Goal: Transaction & Acquisition: Subscribe to service/newsletter

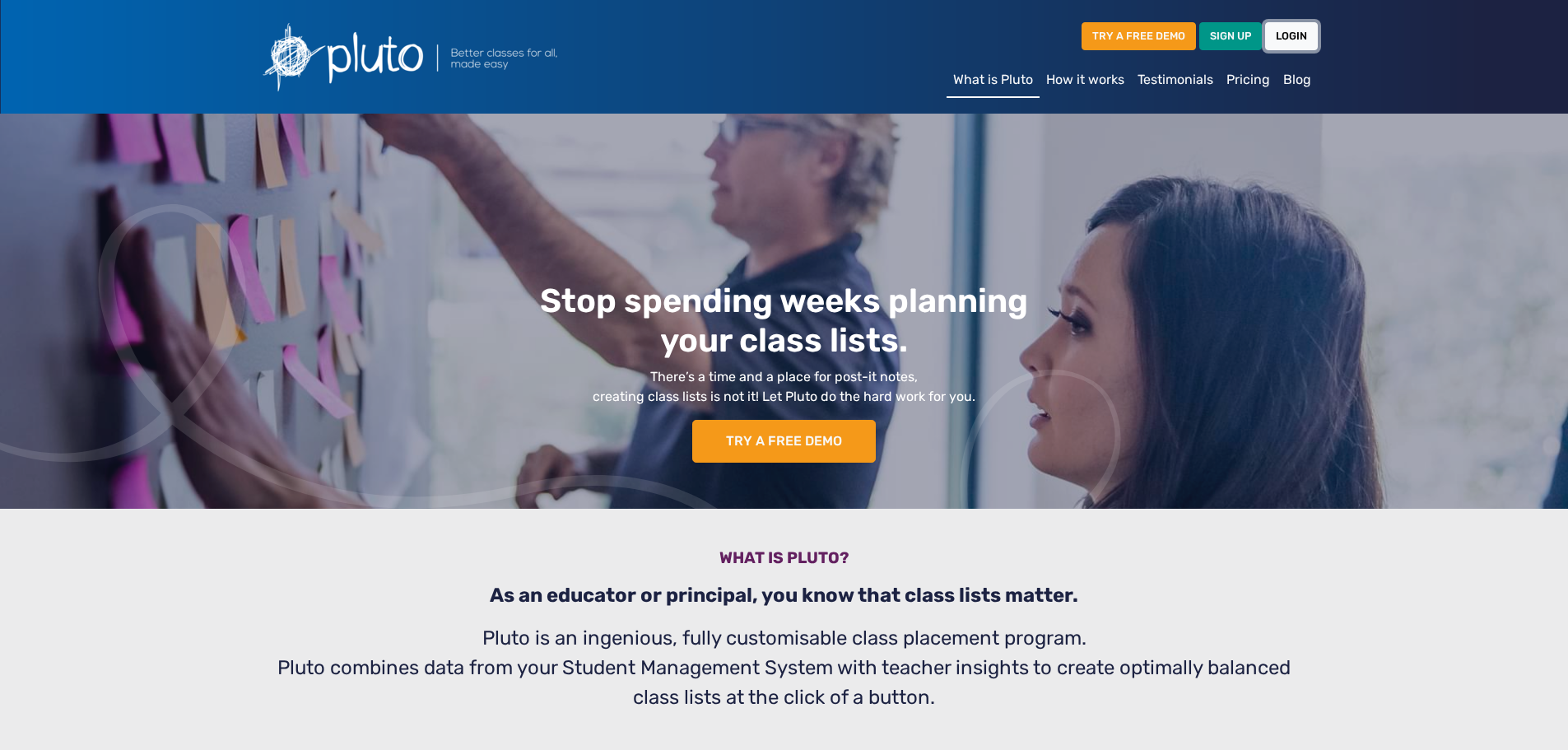
click at [1287, 38] on link "LOGIN" at bounding box center [1291, 36] width 52 height 27
click at [1154, 25] on link "TRY A FREE DEMO" at bounding box center [1139, 36] width 114 height 27
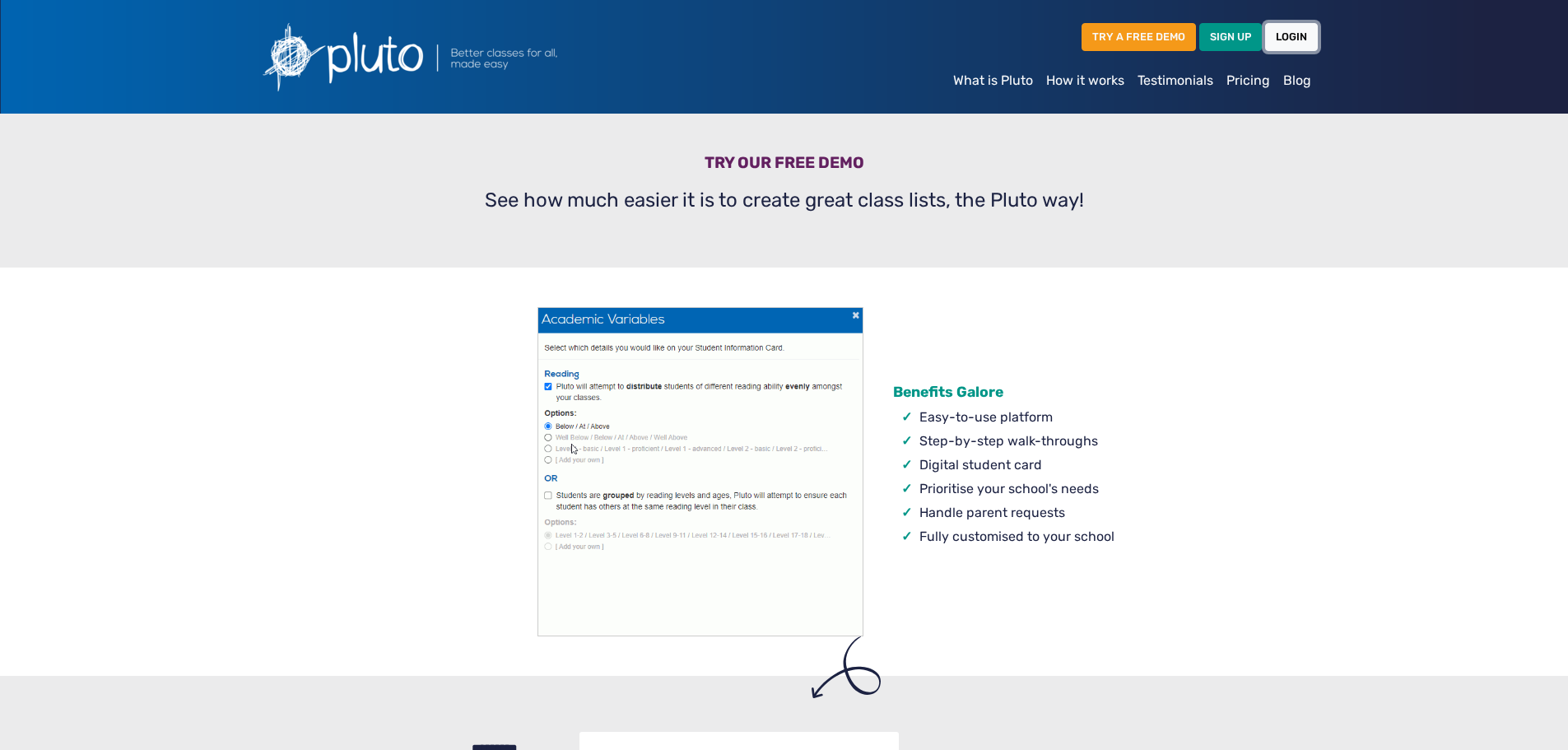
click at [1304, 41] on link "LOGIN" at bounding box center [1291, 36] width 52 height 27
